Goal: Task Accomplishment & Management: Use online tool/utility

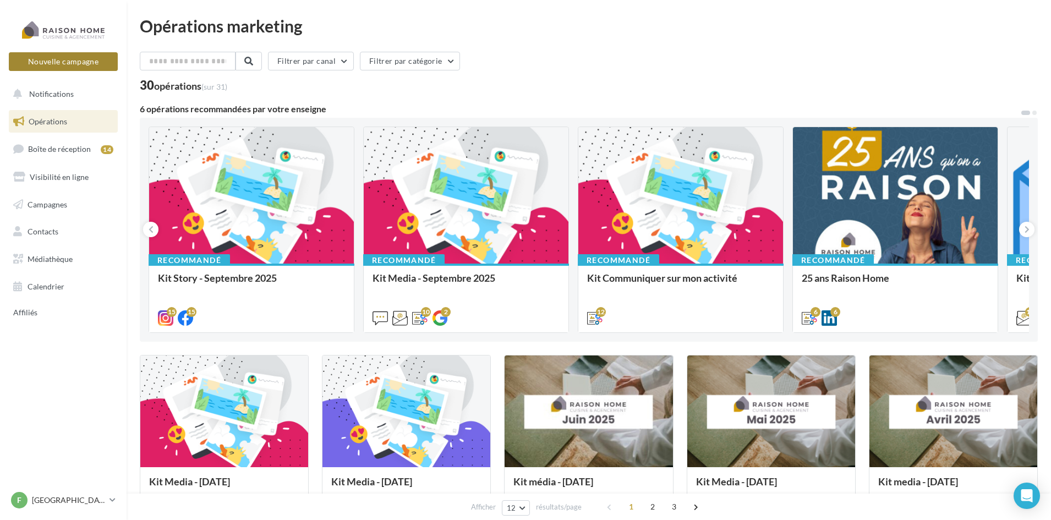
click at [65, 58] on button "Nouvelle campagne" at bounding box center [63, 61] width 109 height 19
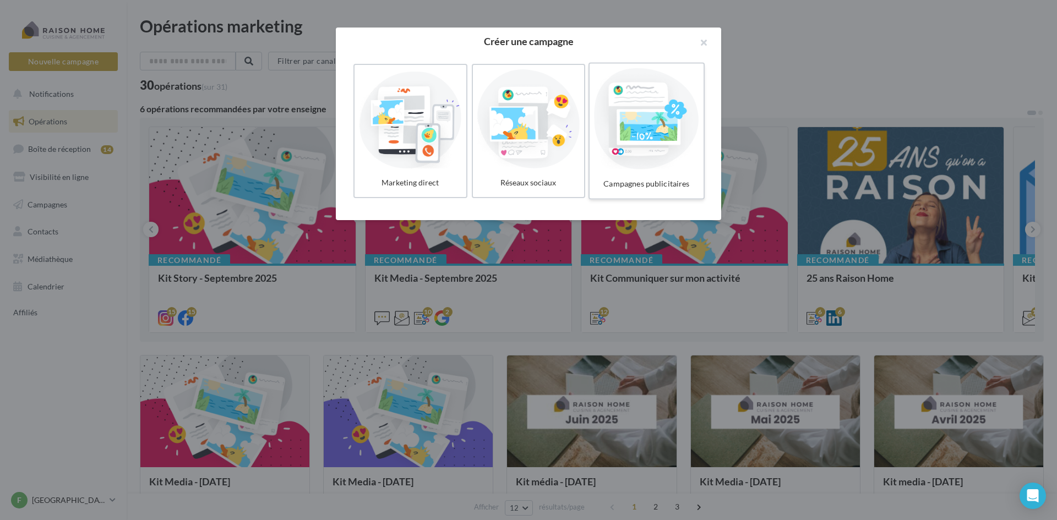
click at [673, 126] on div at bounding box center [646, 118] width 105 height 101
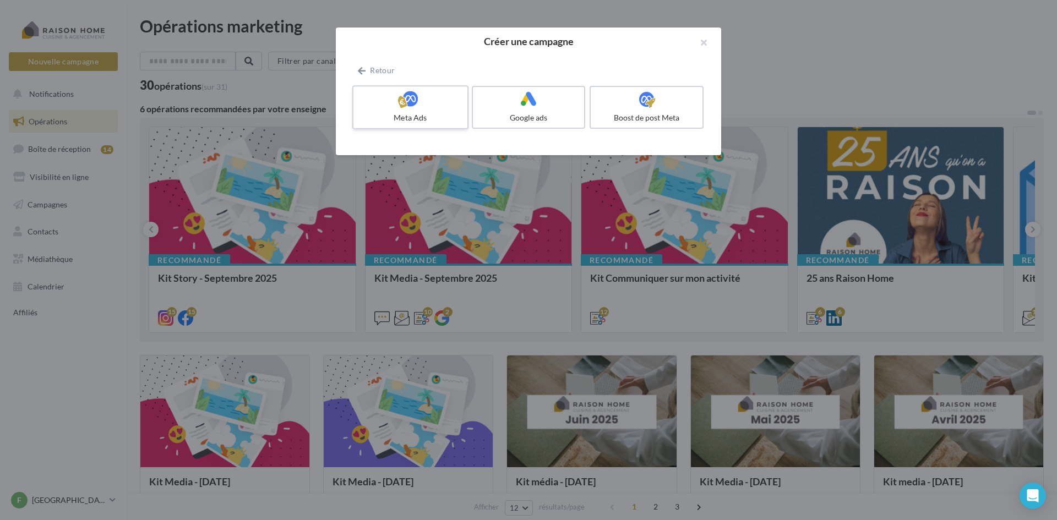
click at [412, 114] on div "Meta Ads" at bounding box center [410, 117] width 105 height 11
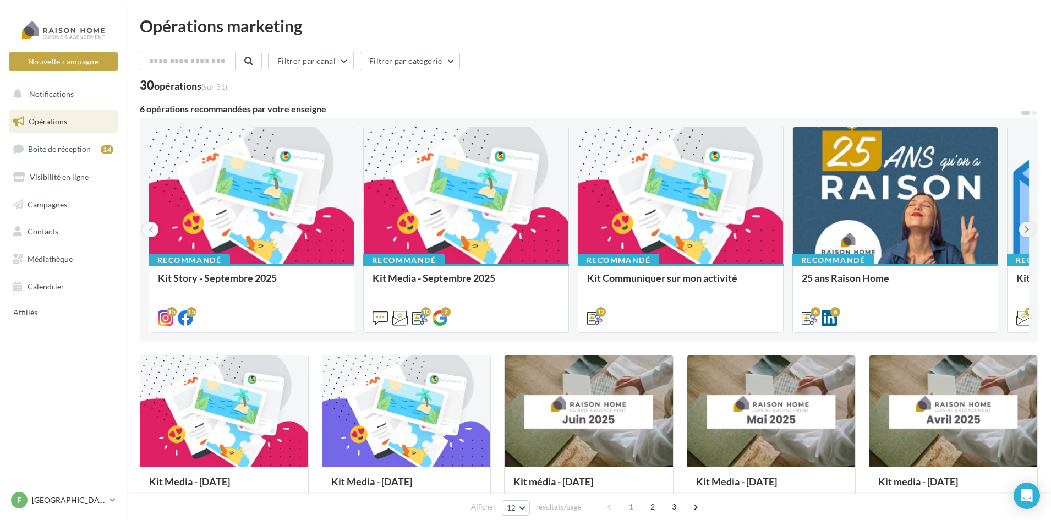
click at [1028, 224] on icon at bounding box center [1027, 229] width 5 height 11
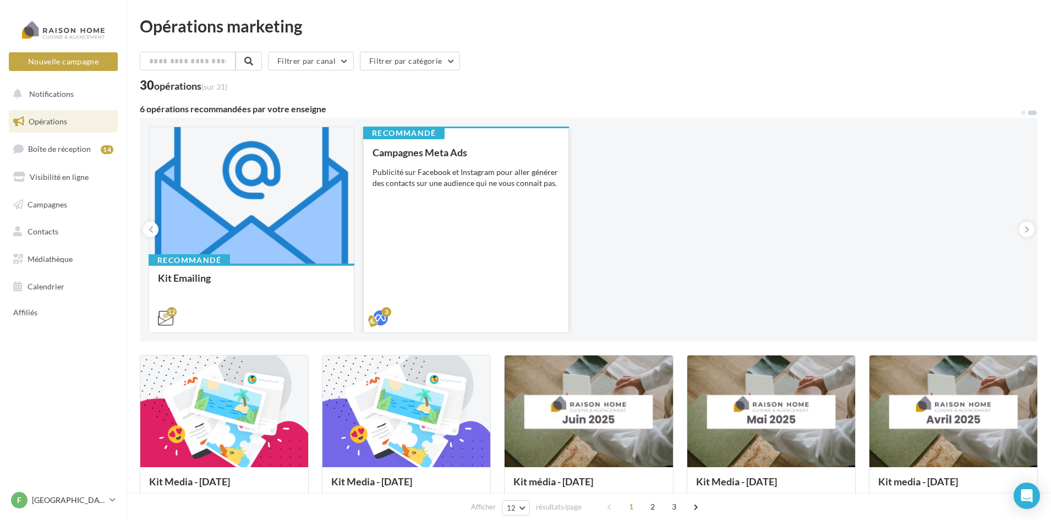
click at [460, 176] on div "Publicité sur Facebook et Instagram pour aller générer des contacts sur une aud…" at bounding box center [466, 178] width 187 height 22
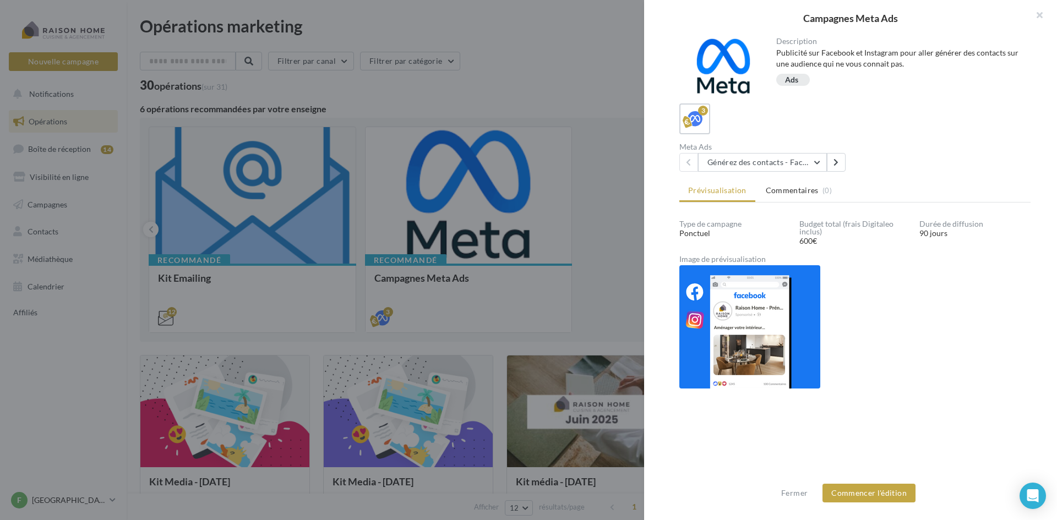
scroll to position [78, 0]
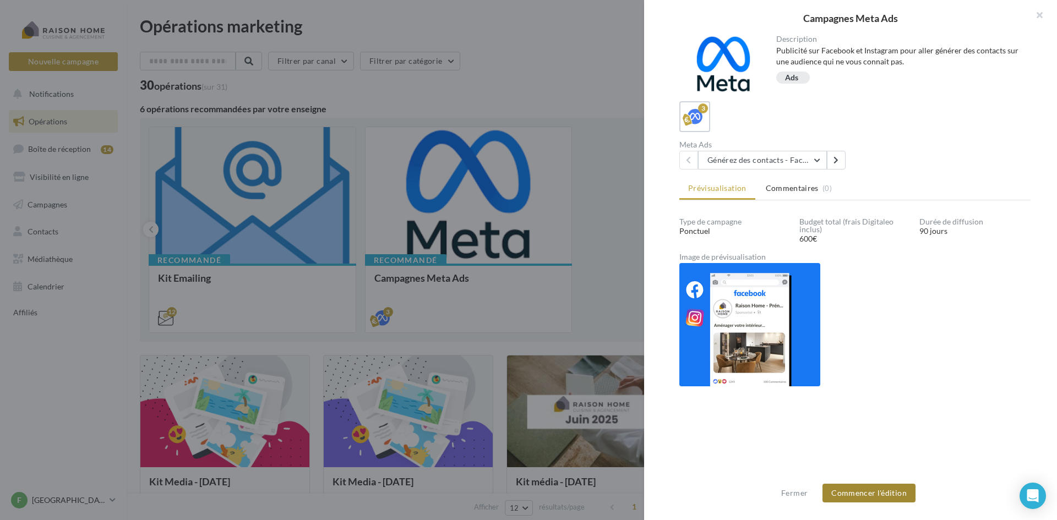
click at [855, 500] on button "Commencer l'édition" at bounding box center [868, 493] width 93 height 19
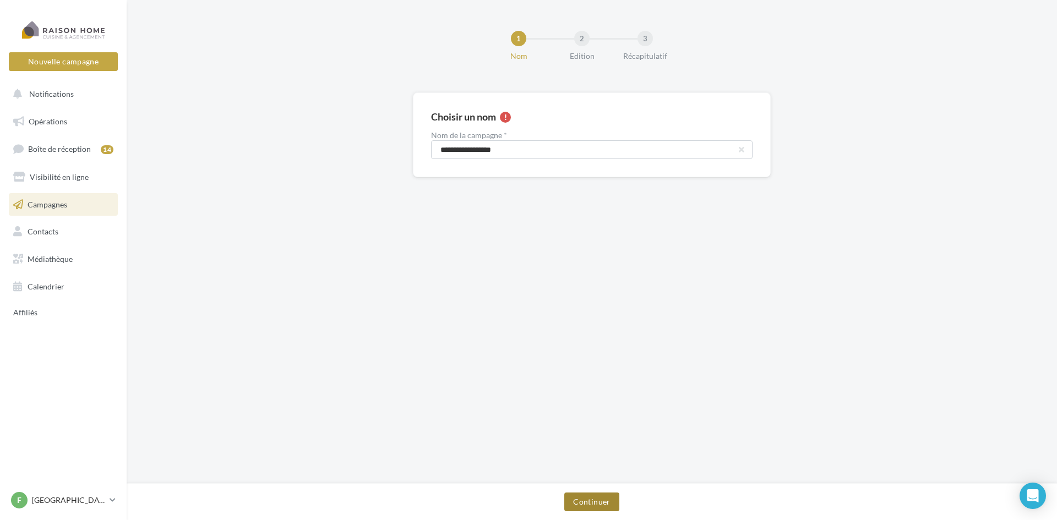
click at [587, 501] on button "Continuer" at bounding box center [591, 502] width 54 height 19
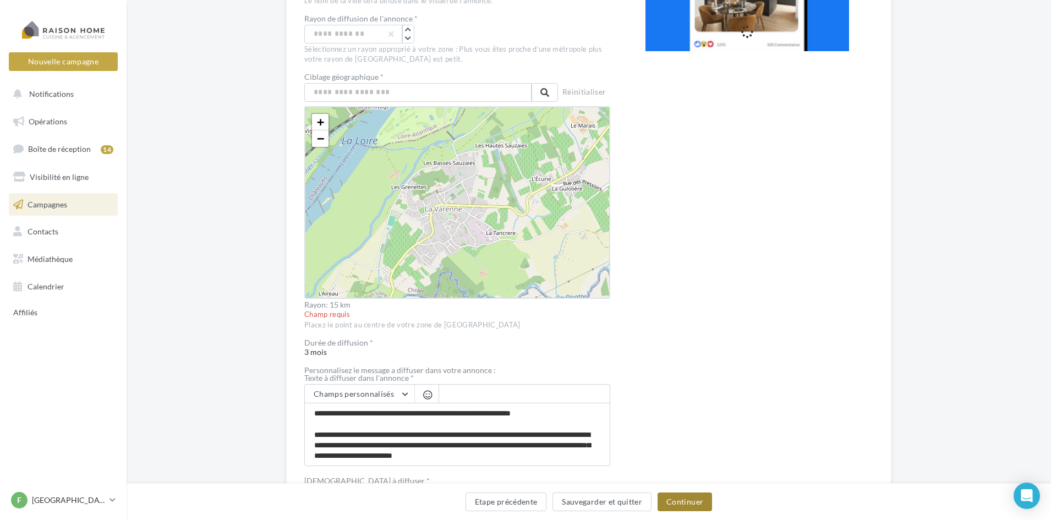
scroll to position [275, 0]
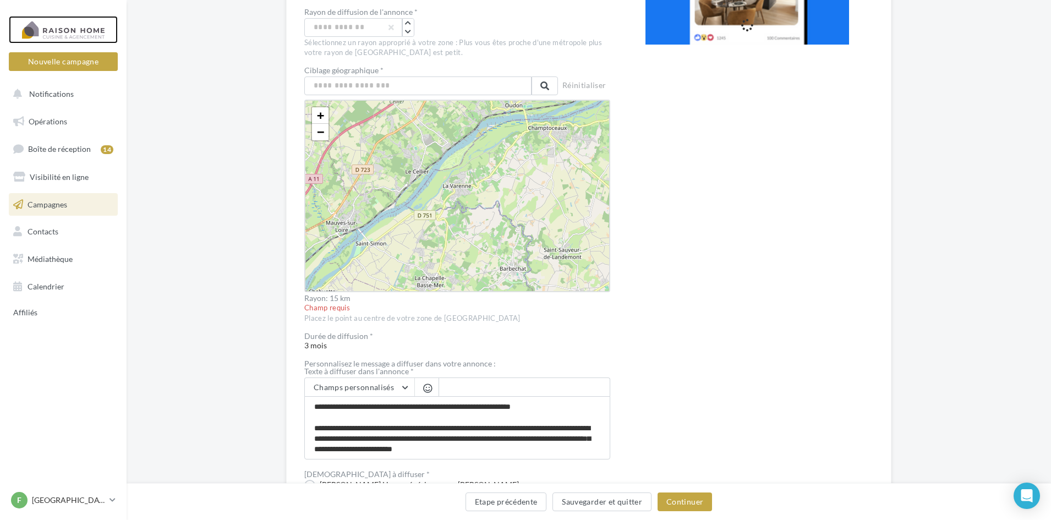
click at [40, 24] on div at bounding box center [63, 30] width 88 height 28
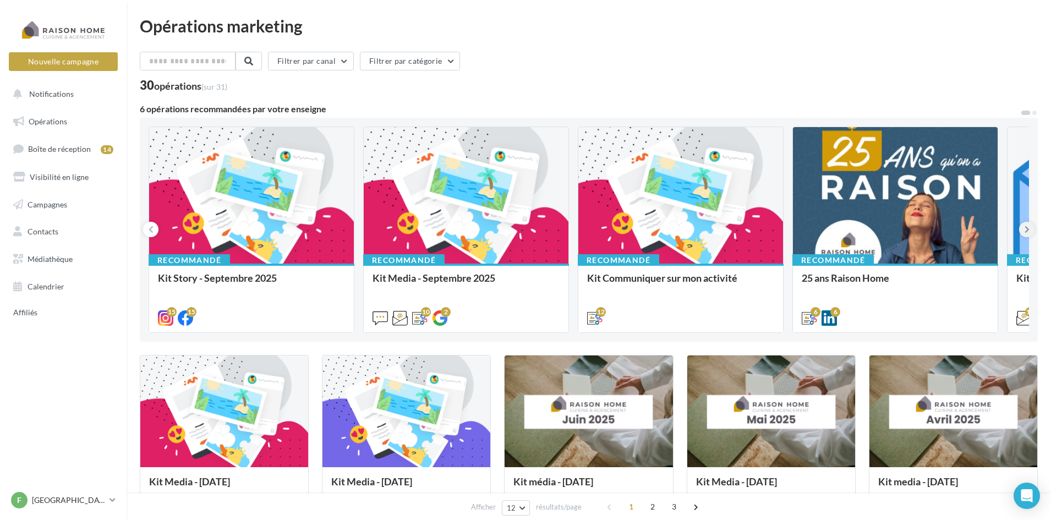
click at [1022, 223] on button at bounding box center [1027, 229] width 15 height 15
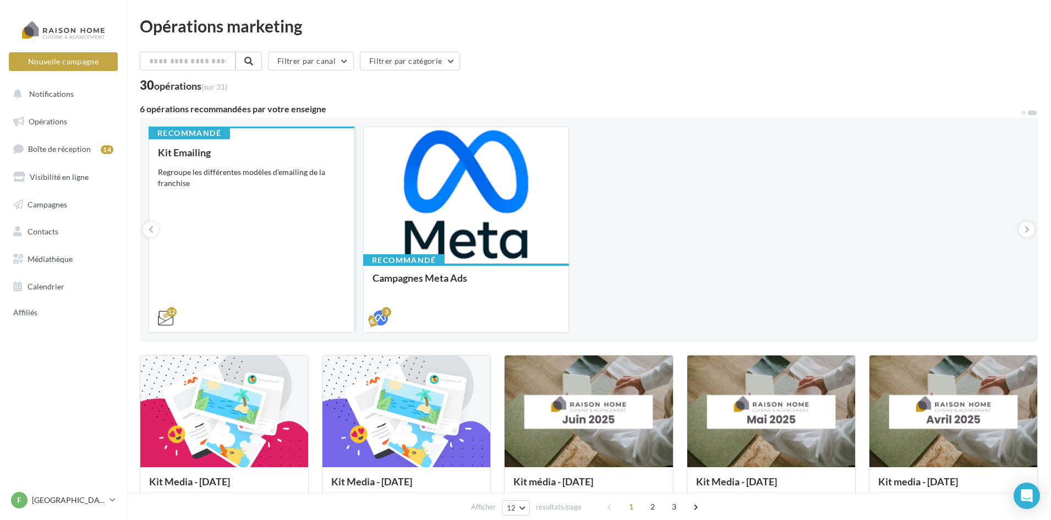
click at [224, 193] on div "Kit Emailing Regroupe les différentes modèles d'emailing de la franchise" at bounding box center [251, 235] width 187 height 176
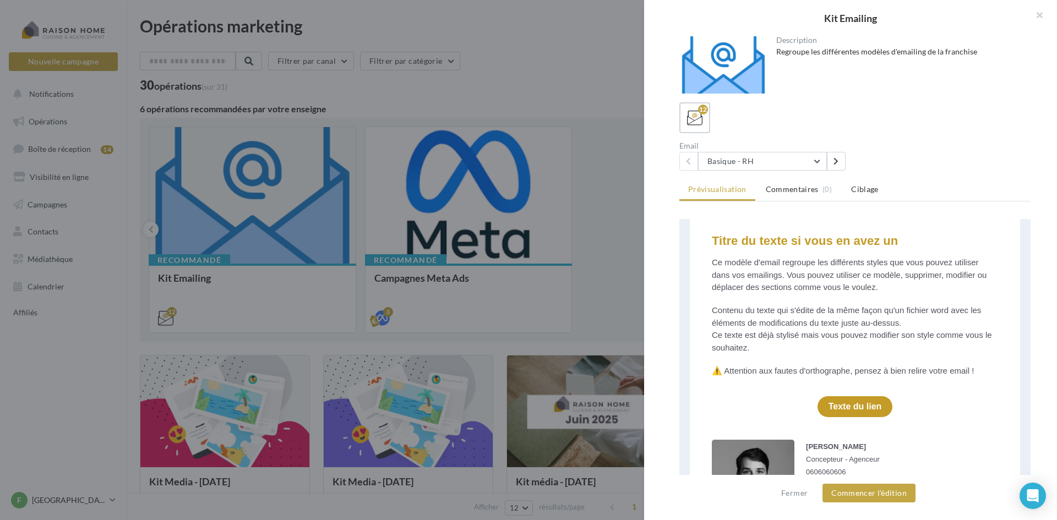
scroll to position [385, 0]
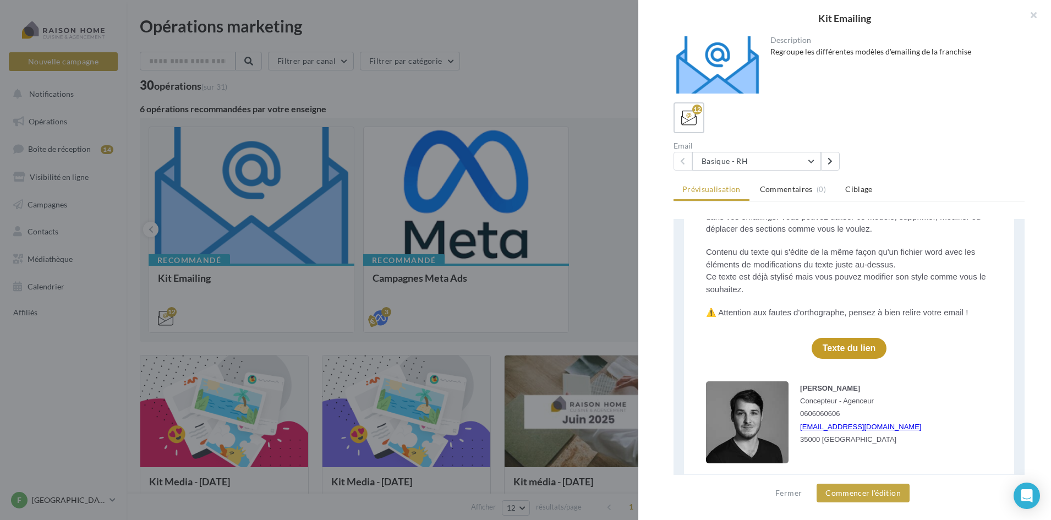
click at [519, 110] on div at bounding box center [525, 260] width 1051 height 520
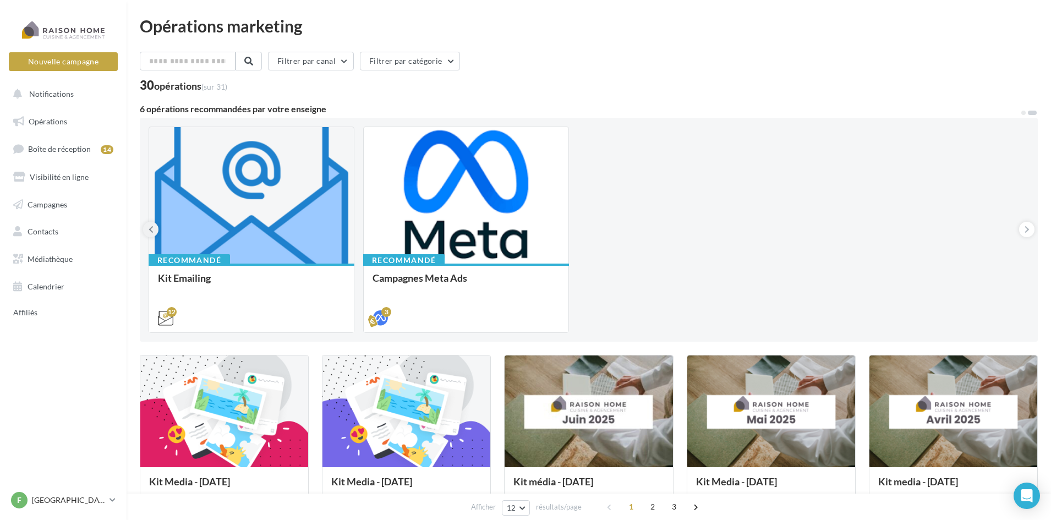
click at [156, 234] on button at bounding box center [150, 229] width 15 height 15
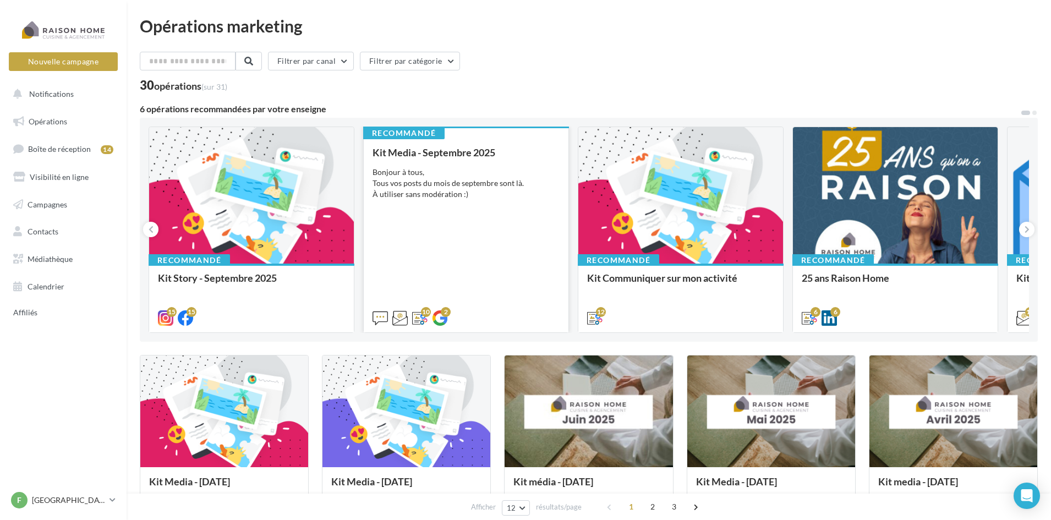
click at [486, 220] on div "Kit Media - Septembre 2025 Bonjour à tous, Tous vos posts du mois de septembre …" at bounding box center [466, 235] width 187 height 176
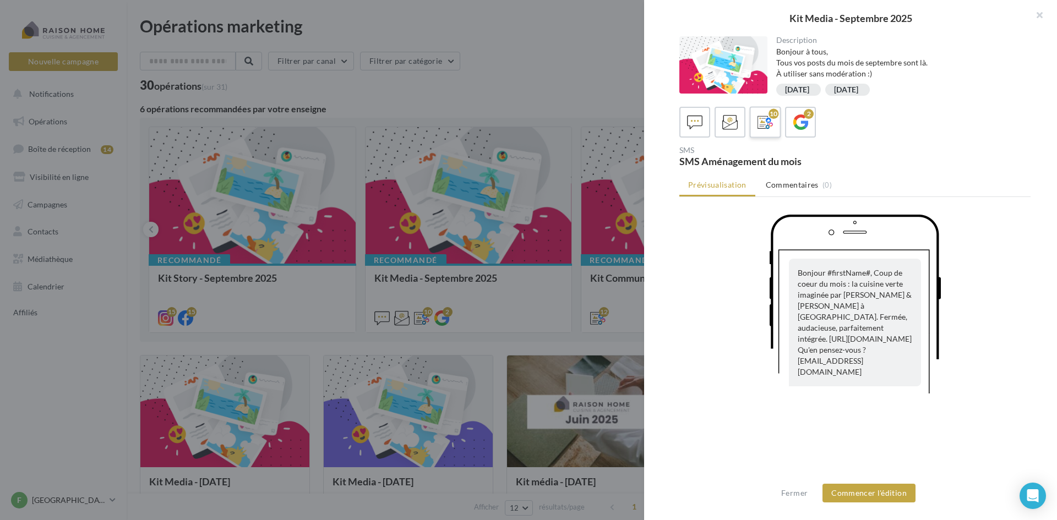
click at [751, 119] on label "10" at bounding box center [764, 121] width 31 height 31
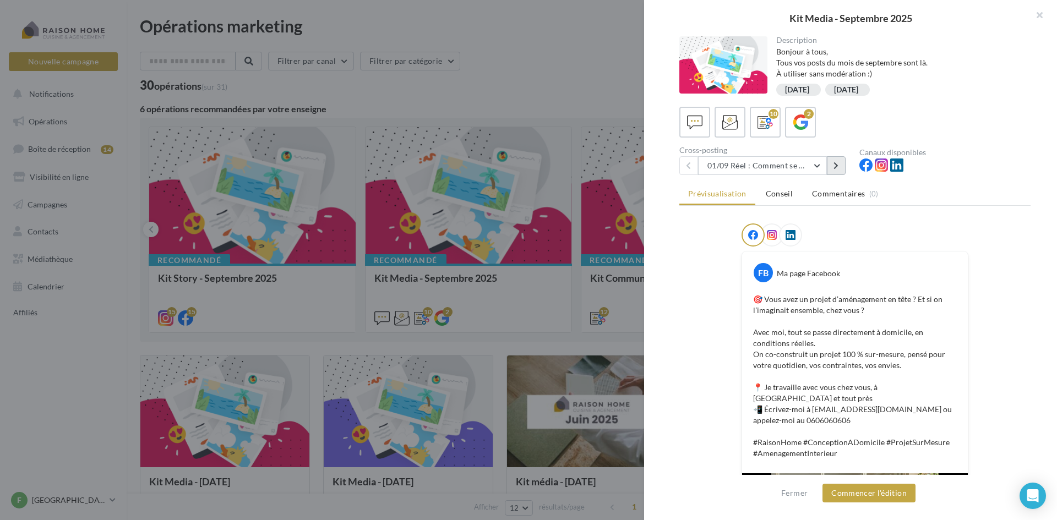
click at [843, 167] on button at bounding box center [836, 165] width 19 height 19
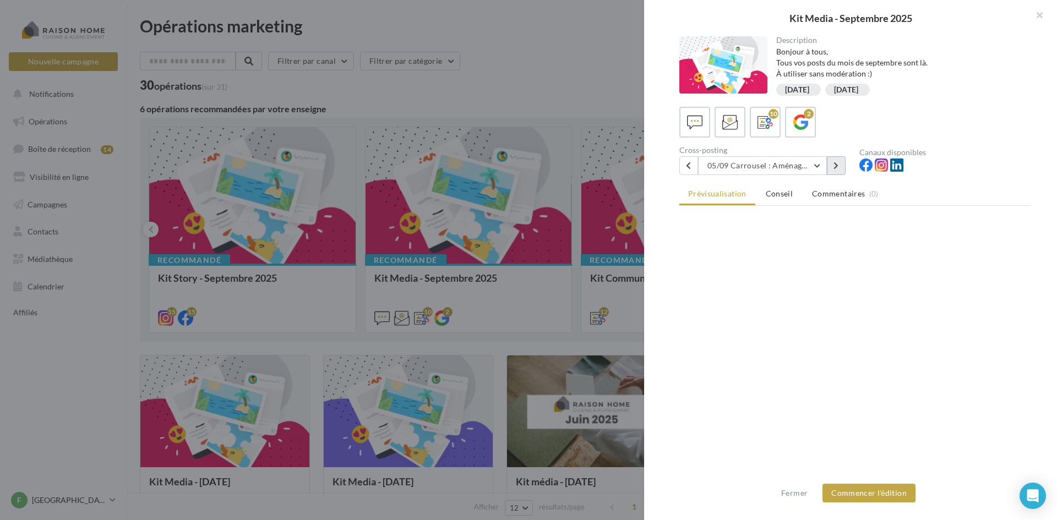
click at [843, 167] on button at bounding box center [836, 165] width 19 height 19
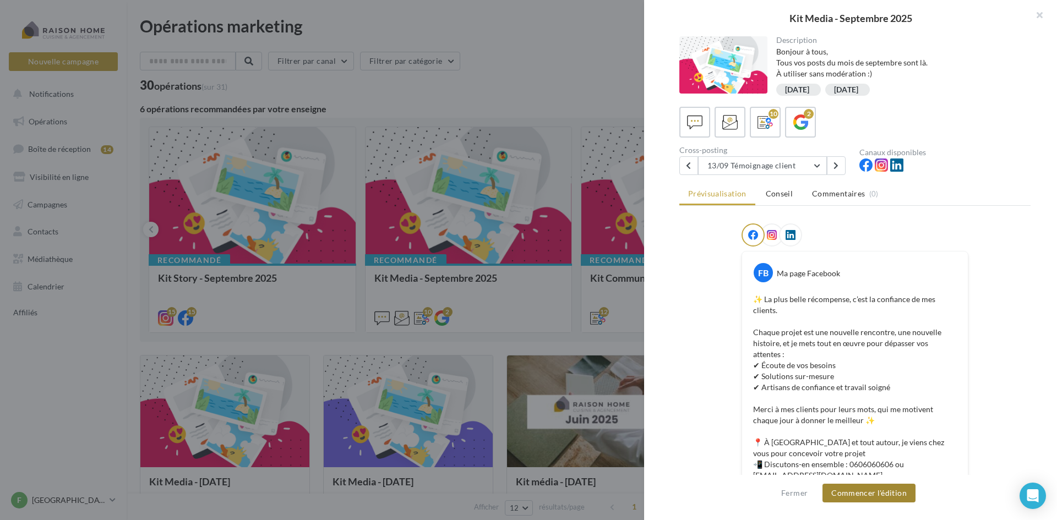
click at [871, 493] on button "Commencer l'édition" at bounding box center [868, 493] width 93 height 19
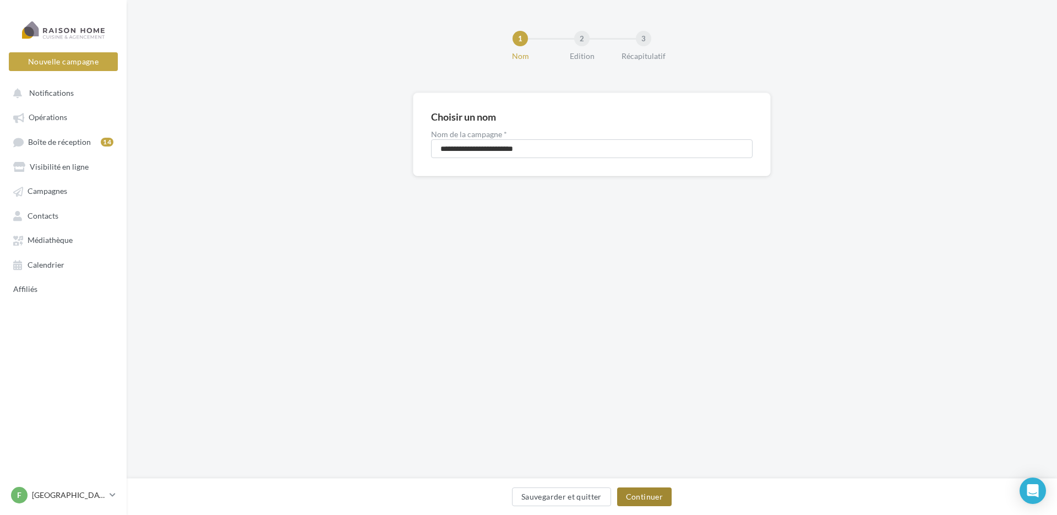
click at [641, 500] on button "Continuer" at bounding box center [644, 496] width 54 height 19
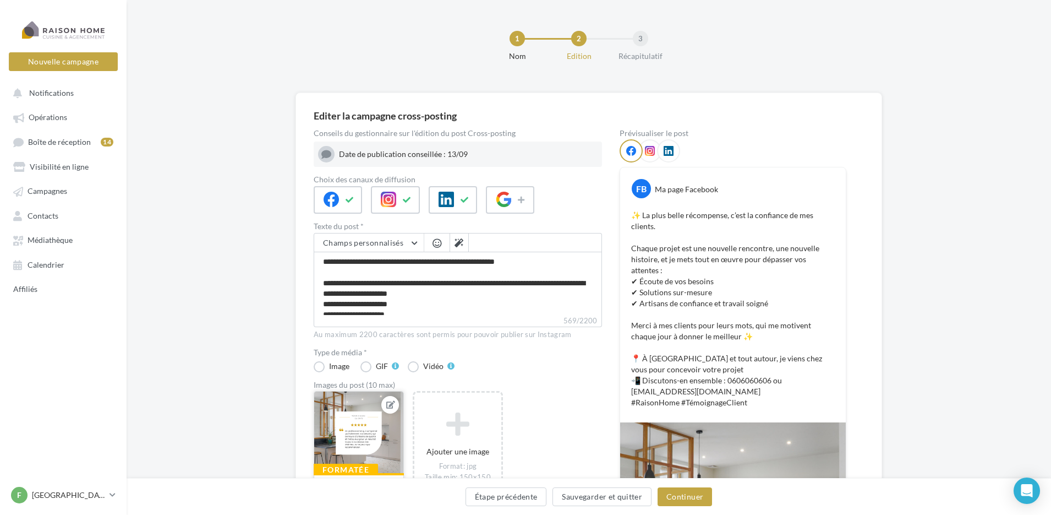
click at [391, 406] on icon at bounding box center [390, 405] width 9 height 8
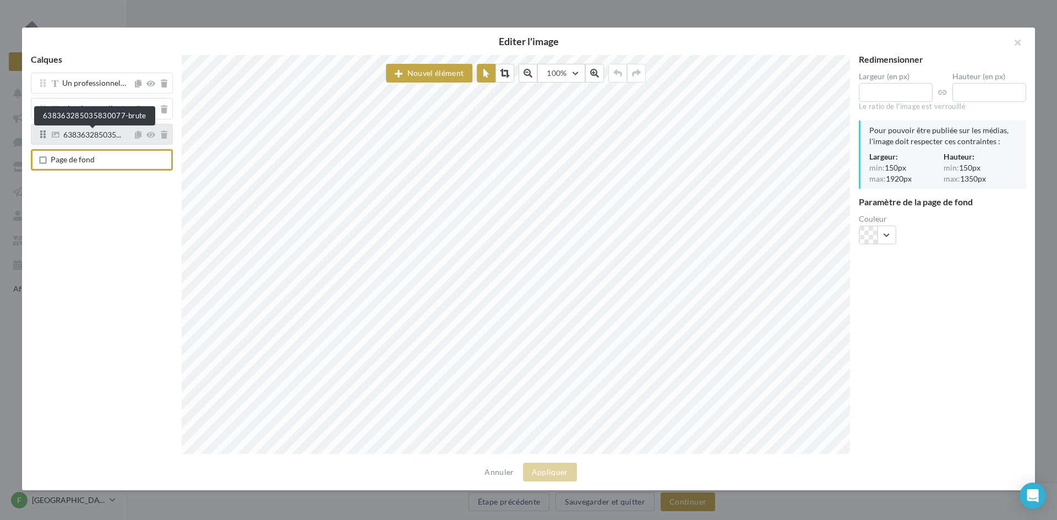
click at [76, 137] on span "638363285035..." at bounding box center [92, 136] width 58 height 10
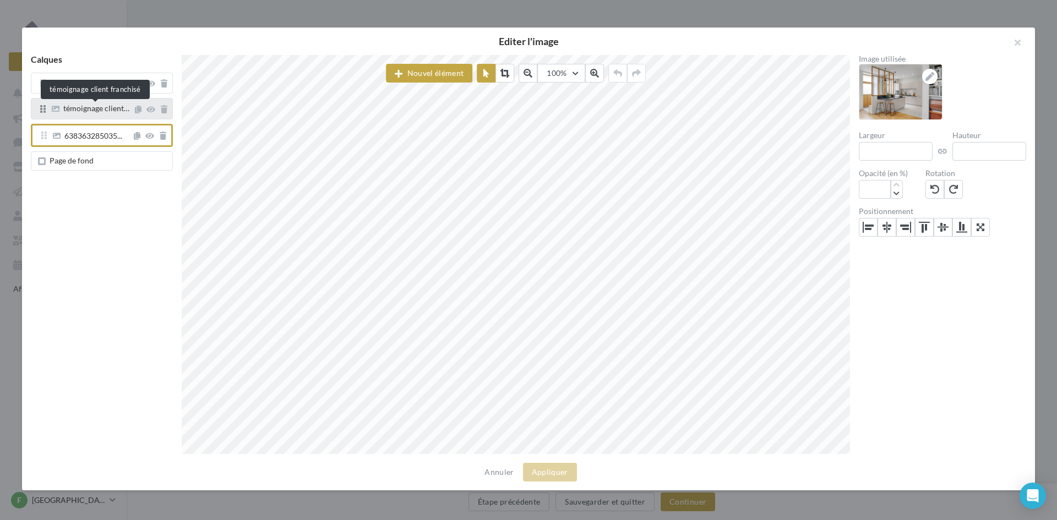
click at [68, 106] on span "témoignage client…" at bounding box center [96, 107] width 66 height 9
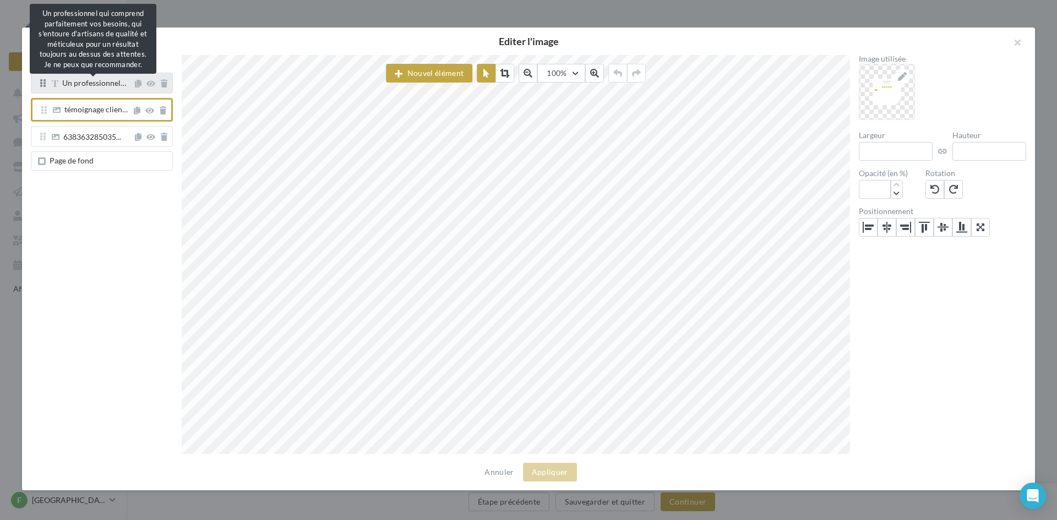
click at [68, 87] on span "Un professionnel…" at bounding box center [94, 82] width 64 height 9
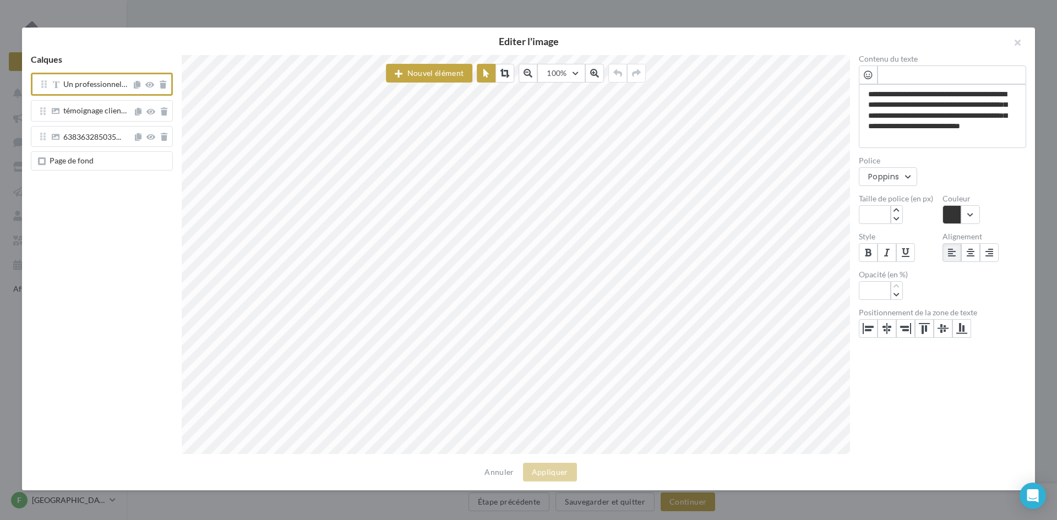
click at [75, 156] on div "Page de fond" at bounding box center [102, 160] width 142 height 19
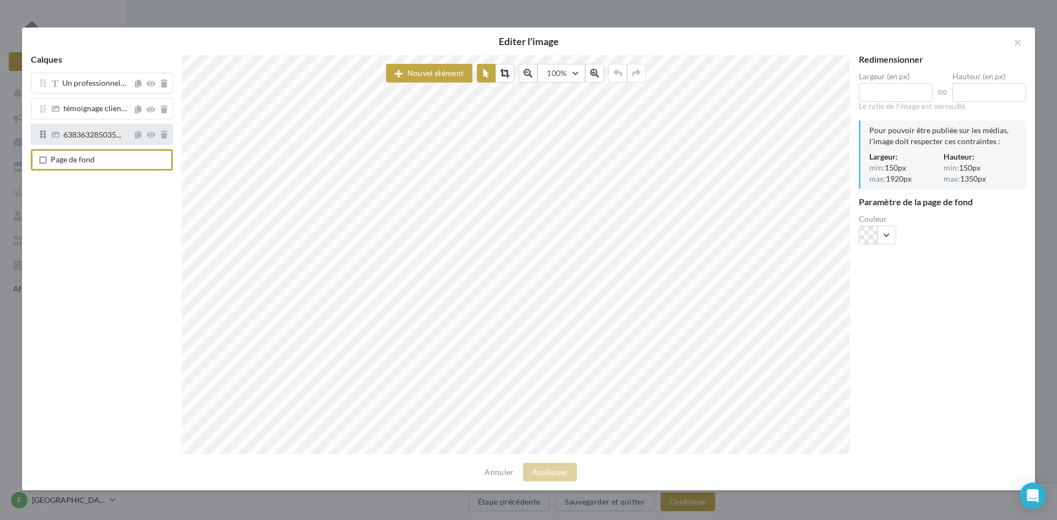
click at [75, 126] on div "638363285035..." at bounding box center [102, 134] width 142 height 21
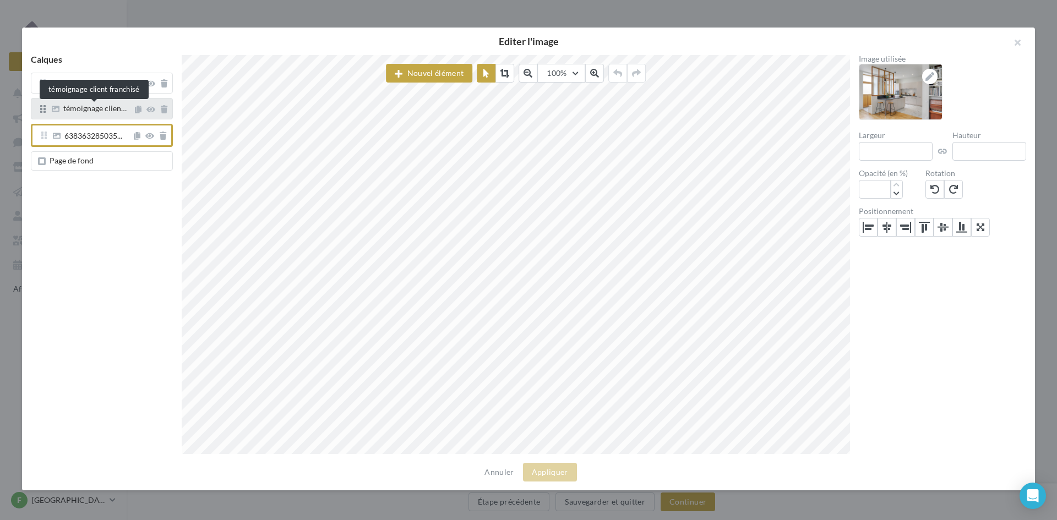
click at [69, 107] on span "témoignage clien…" at bounding box center [94, 107] width 63 height 9
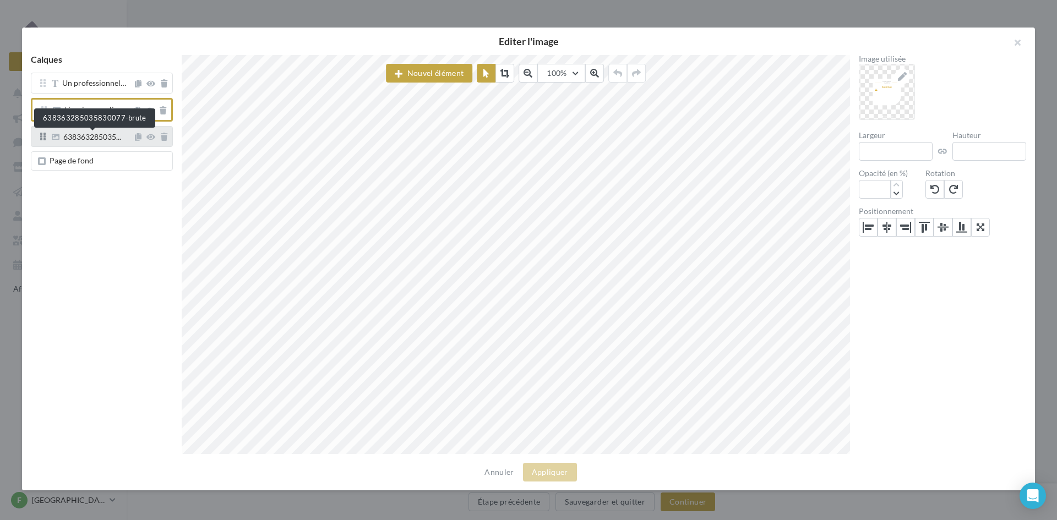
click at [82, 143] on span "638363285035..." at bounding box center [92, 138] width 58 height 10
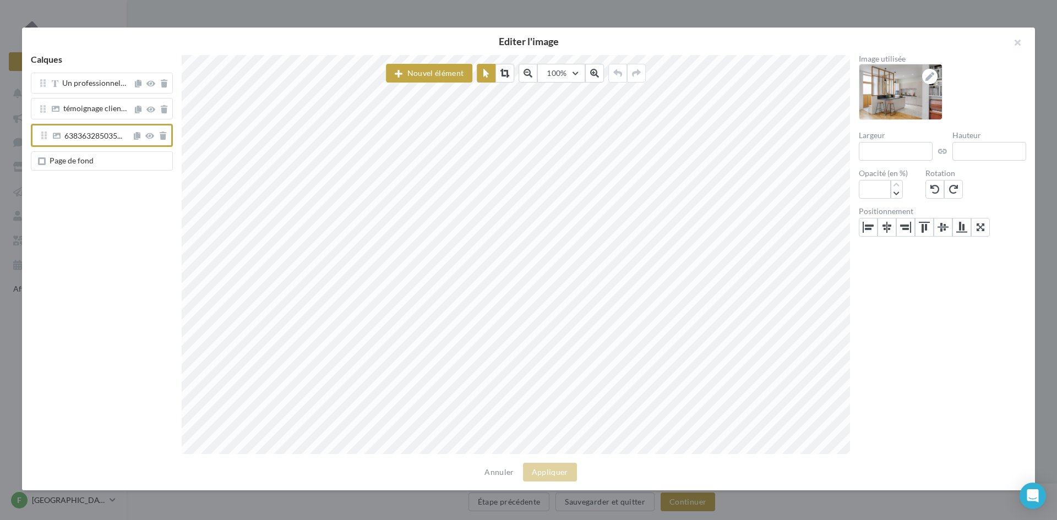
click at [83, 161] on span "Page de fond" at bounding box center [72, 160] width 44 height 9
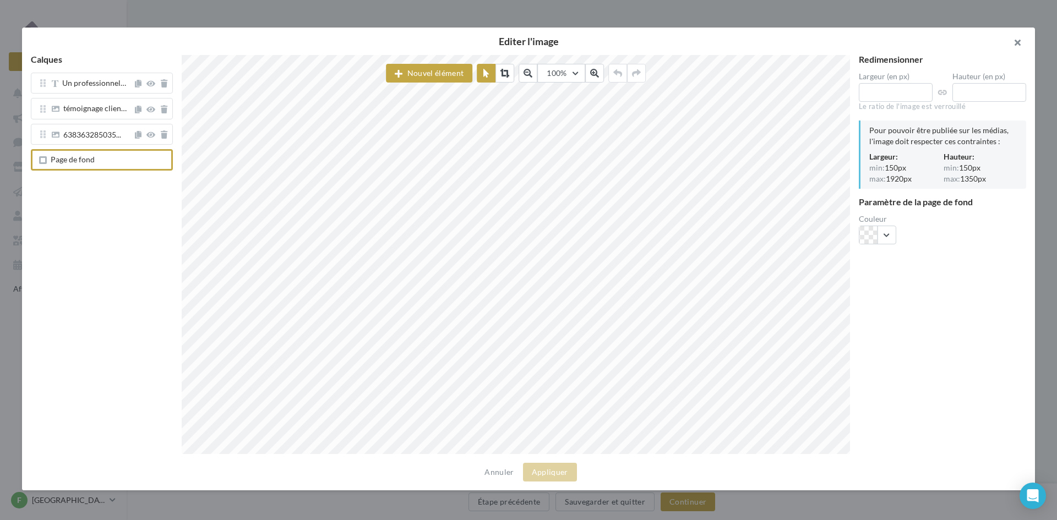
click at [1017, 52] on button "button" at bounding box center [1013, 44] width 44 height 33
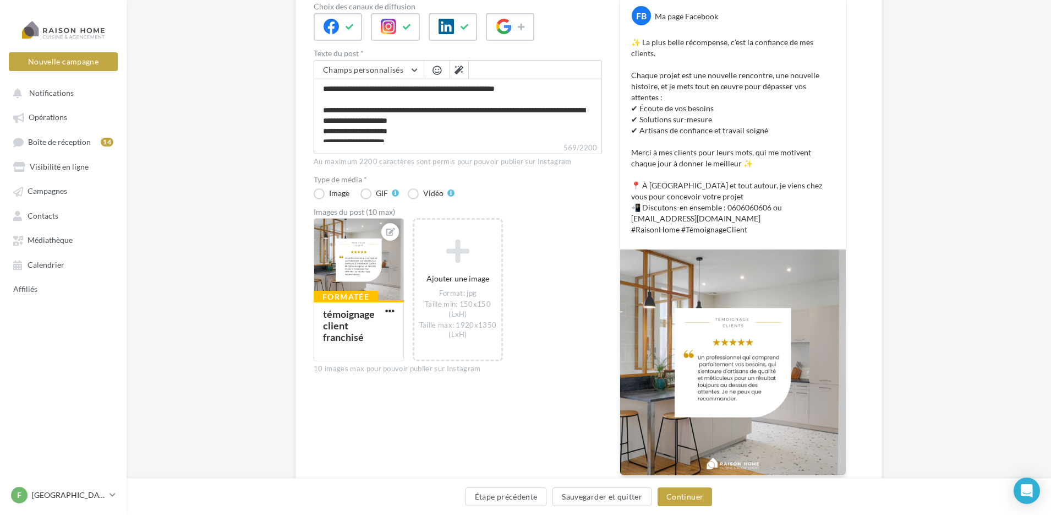
scroll to position [240, 0]
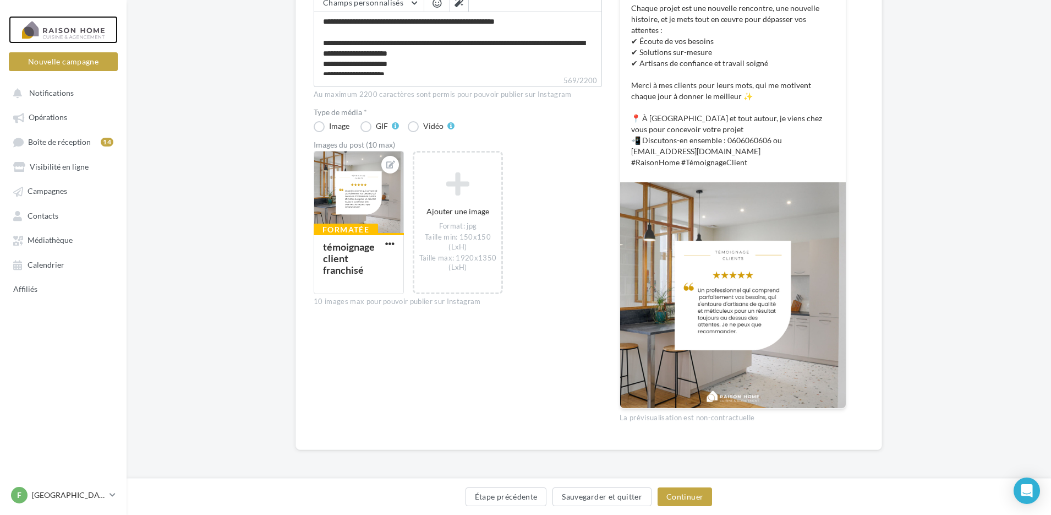
click at [48, 36] on div at bounding box center [63, 30] width 88 height 28
